Goal: Find specific page/section: Find specific page/section

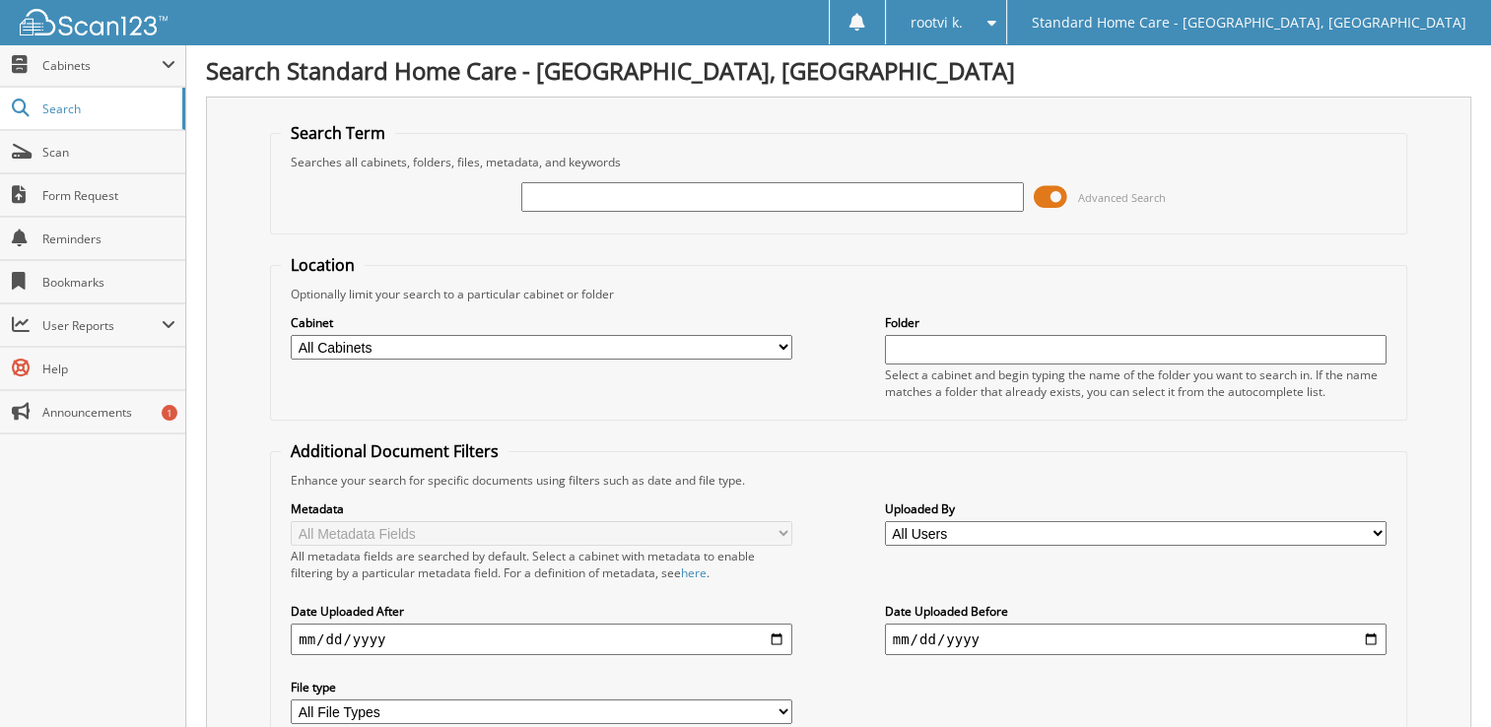
click at [68, 108] on span "Search" at bounding box center [107, 109] width 130 height 17
click at [77, 76] on span "Cabinets" at bounding box center [92, 65] width 185 height 42
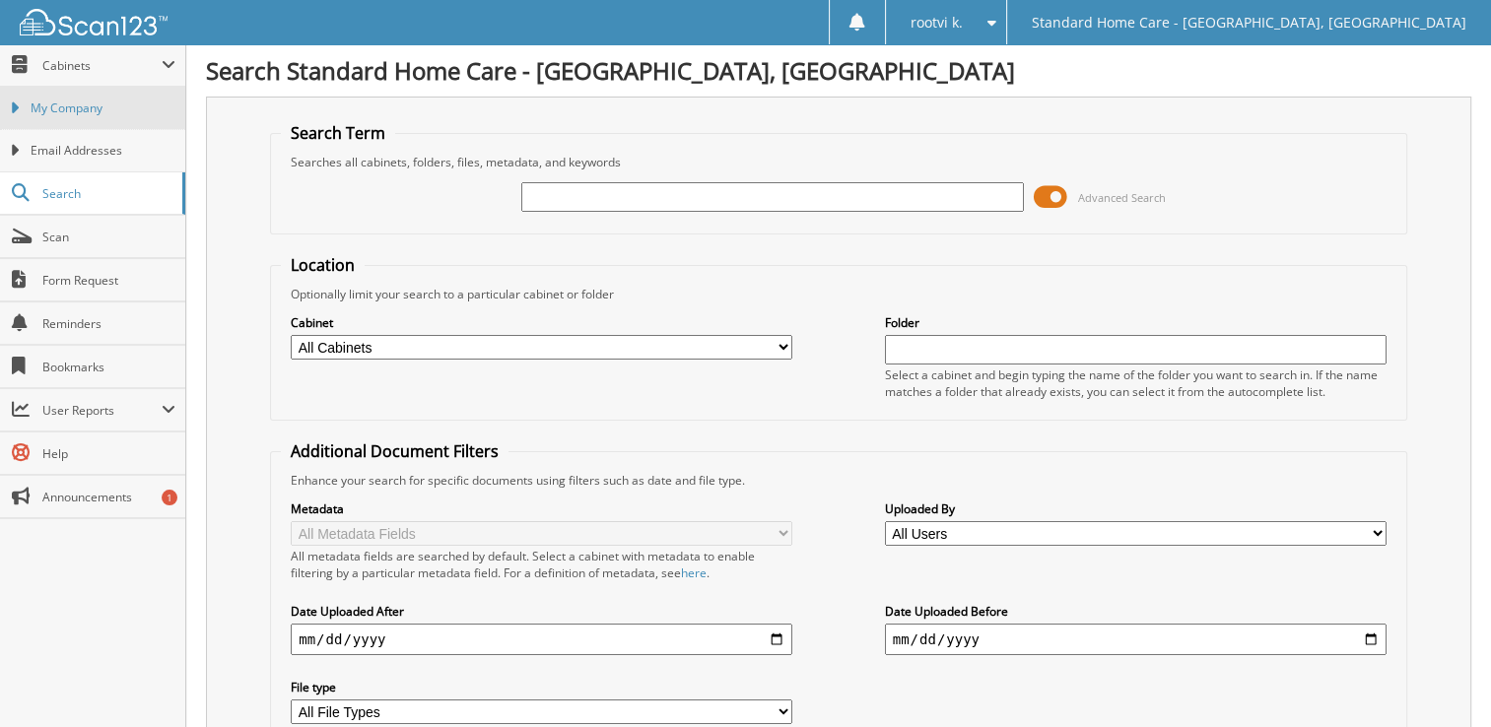
click at [95, 112] on span "My Company" at bounding box center [103, 109] width 145 height 18
